Goal: Use online tool/utility: Utilize a website feature to perform a specific function

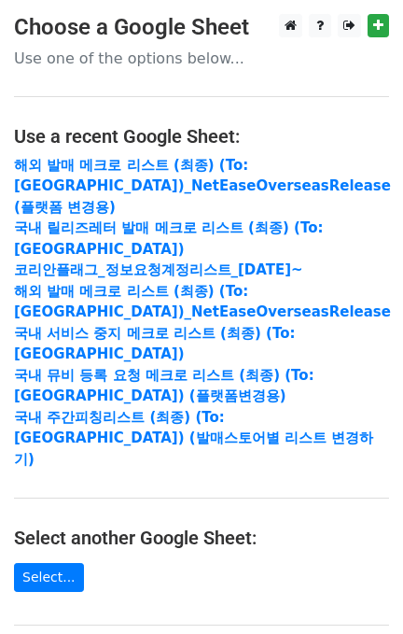
scroll to position [338, 0]
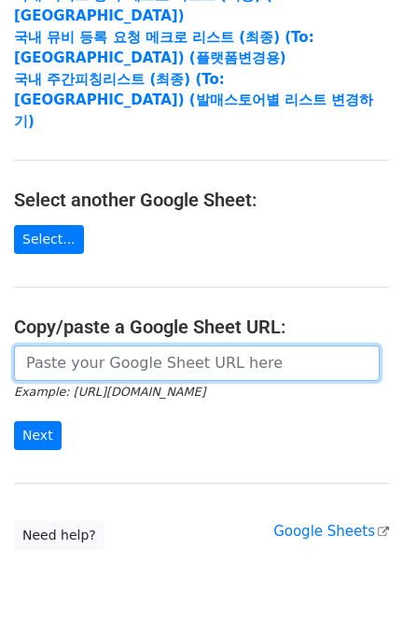
click at [108, 345] on input "url" at bounding box center [197, 362] width 366 height 35
paste input "[URL][DOMAIN_NAME]"
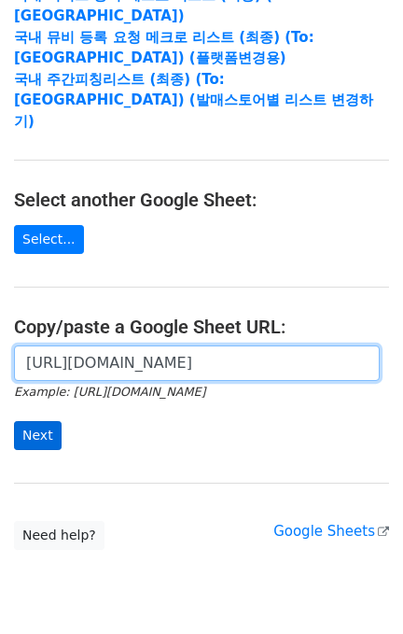
scroll to position [0, 582]
type input "[URL][DOMAIN_NAME]"
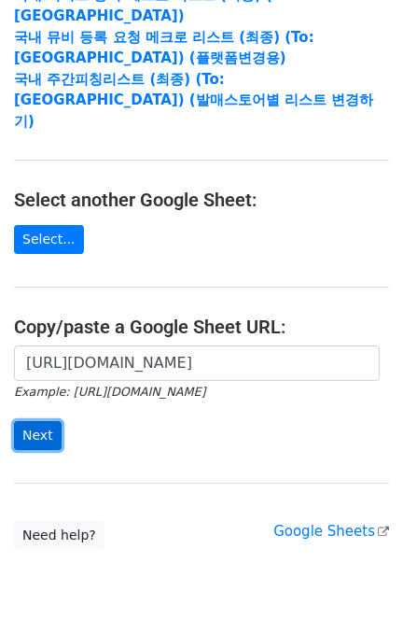
click at [49, 421] on input "Next" at bounding box center [38, 435] width 48 height 29
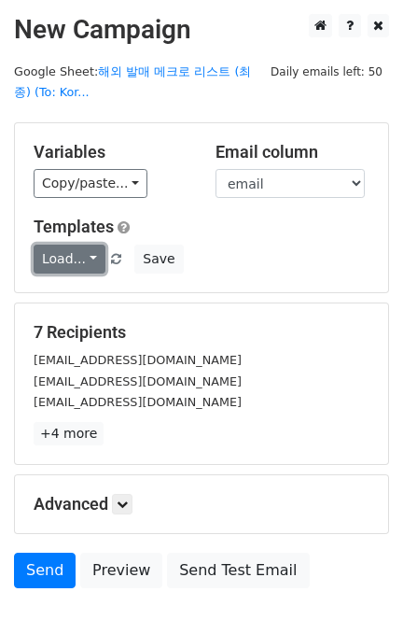
click at [63, 260] on link "Load..." at bounding box center [70, 259] width 72 height 29
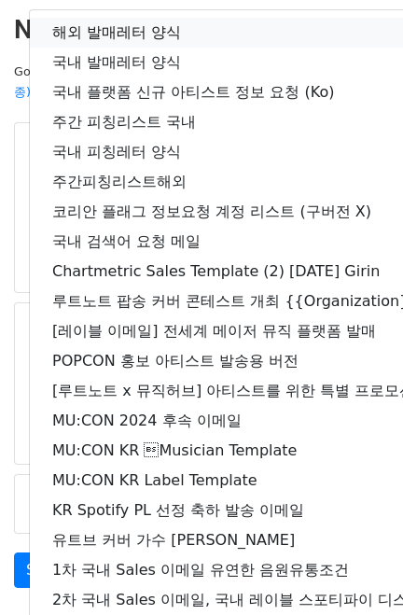
click at [158, 32] on link "해외 발매레터 양식" at bounding box center [329, 33] width 599 height 30
